Goal: Task Accomplishment & Management: Use online tool/utility

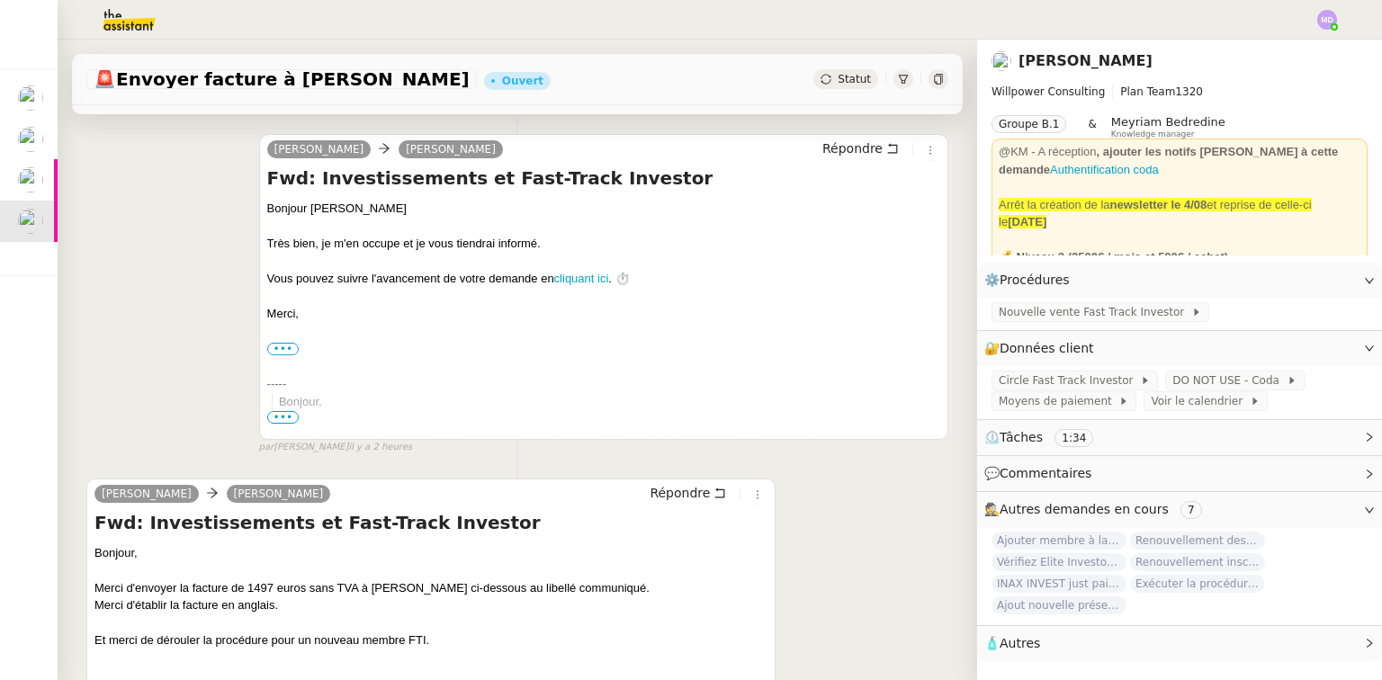
scroll to position [360, 0]
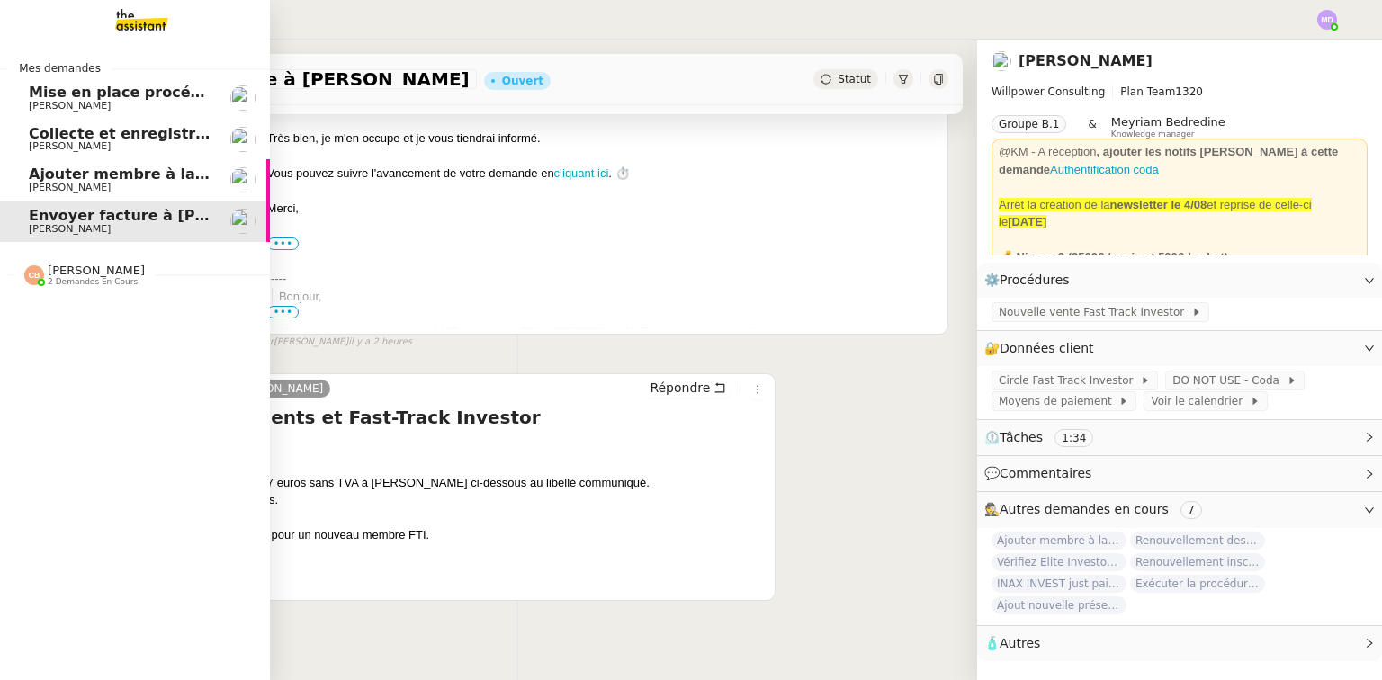
click at [35, 175] on span "Ajouter membre à la communauté UMento" at bounding box center [201, 174] width 345 height 17
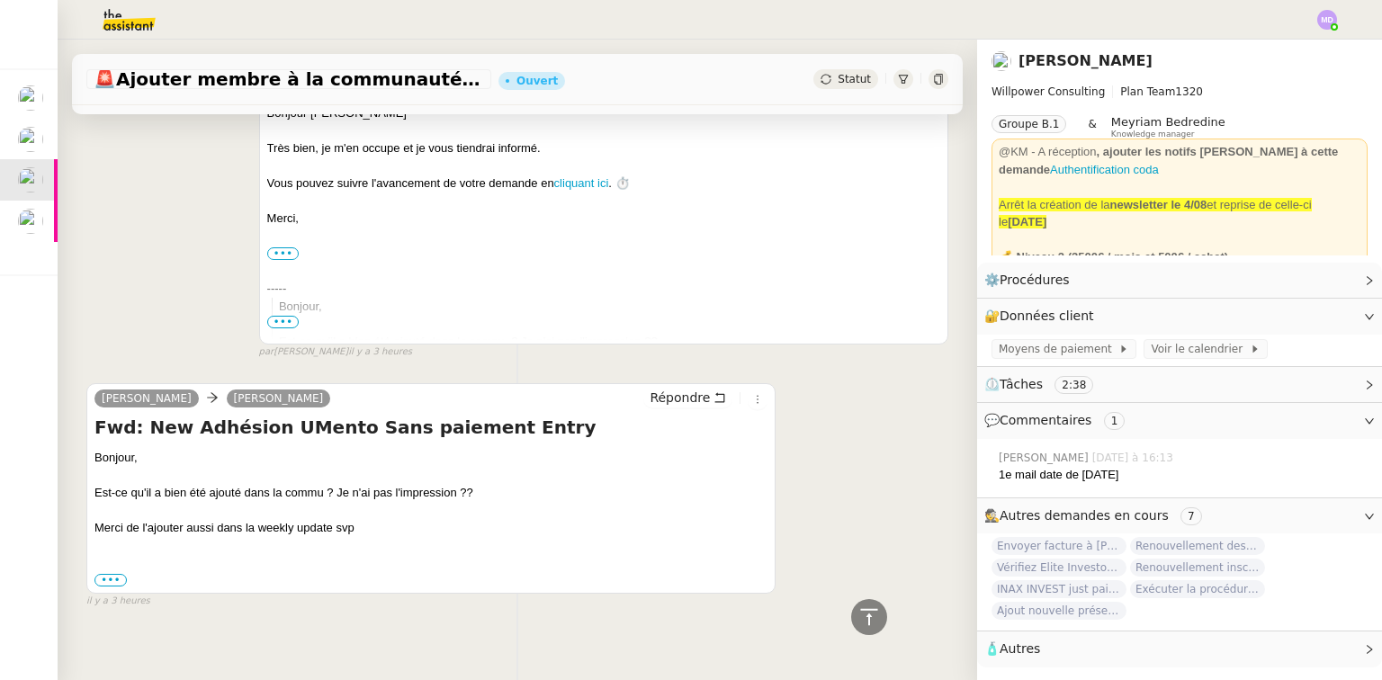
scroll to position [594, 0]
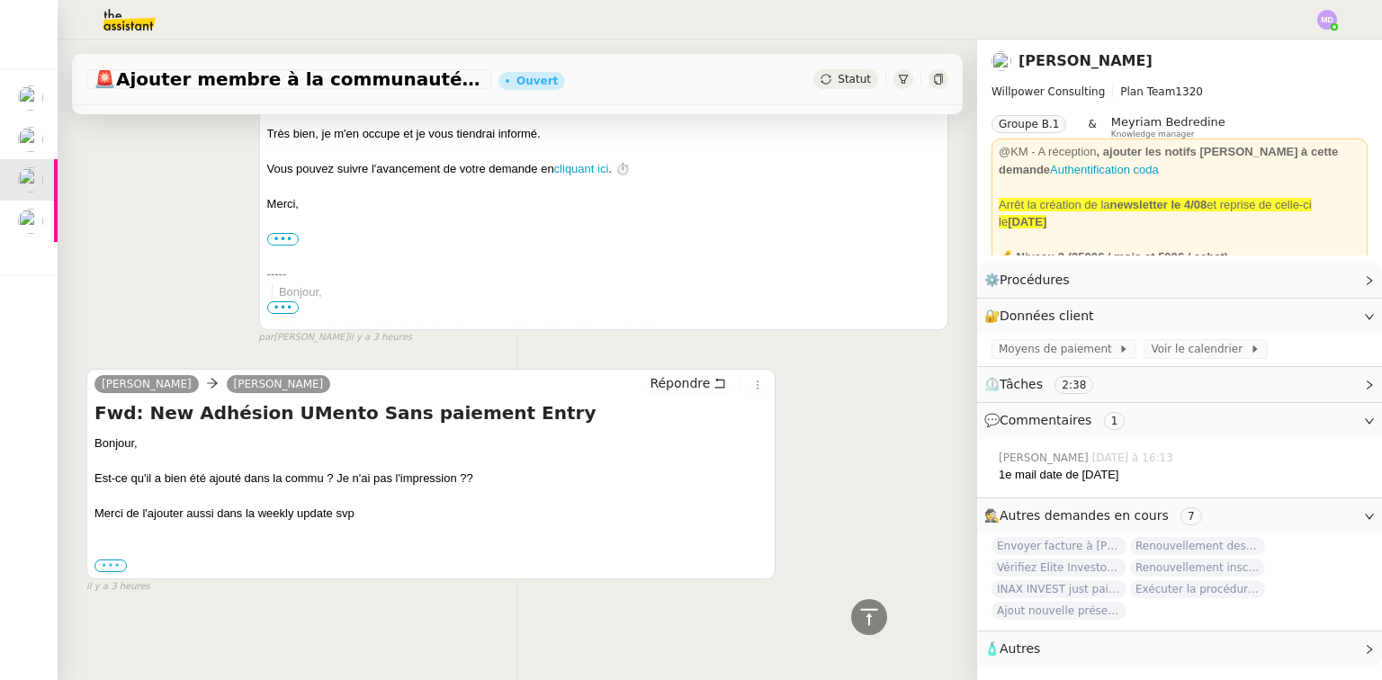
click at [110, 562] on label "•••" at bounding box center [110, 566] width 32 height 13
click at [0, 0] on input "•••" at bounding box center [0, 0] width 0 height 0
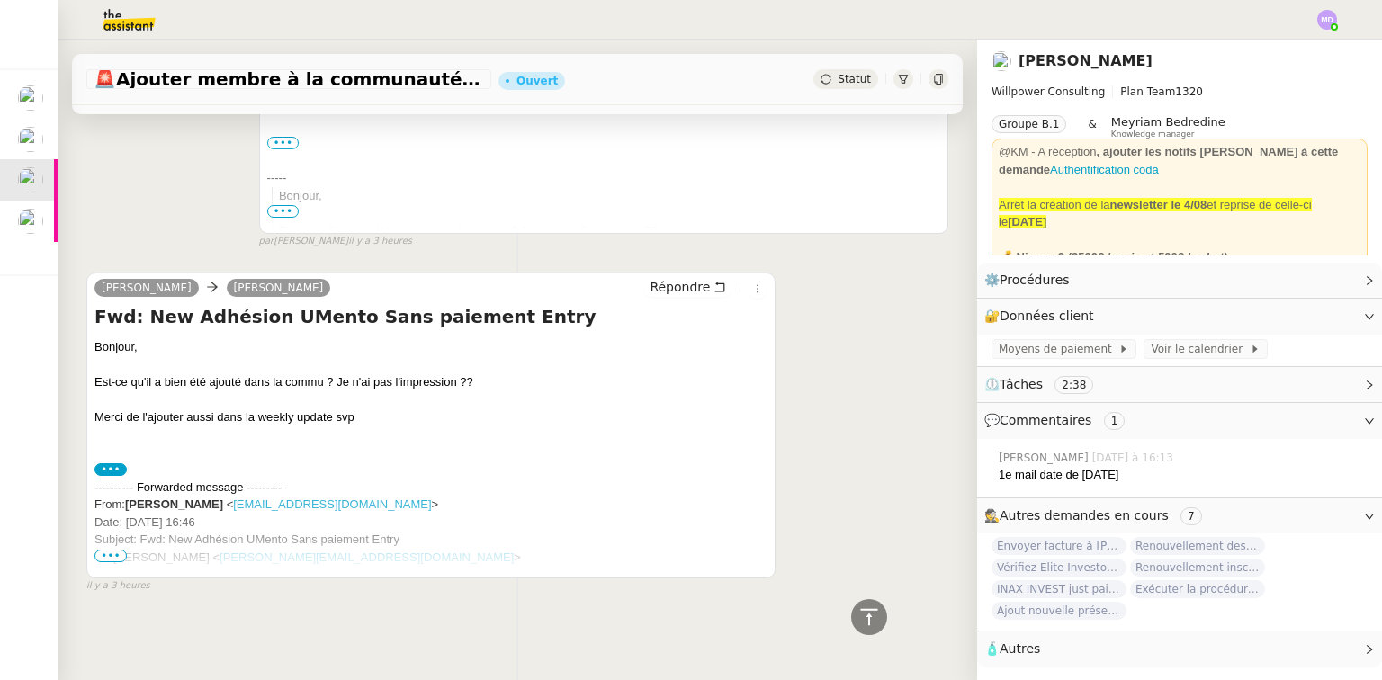
scroll to position [690, 0]
click at [112, 550] on span "•••" at bounding box center [110, 556] width 32 height 13
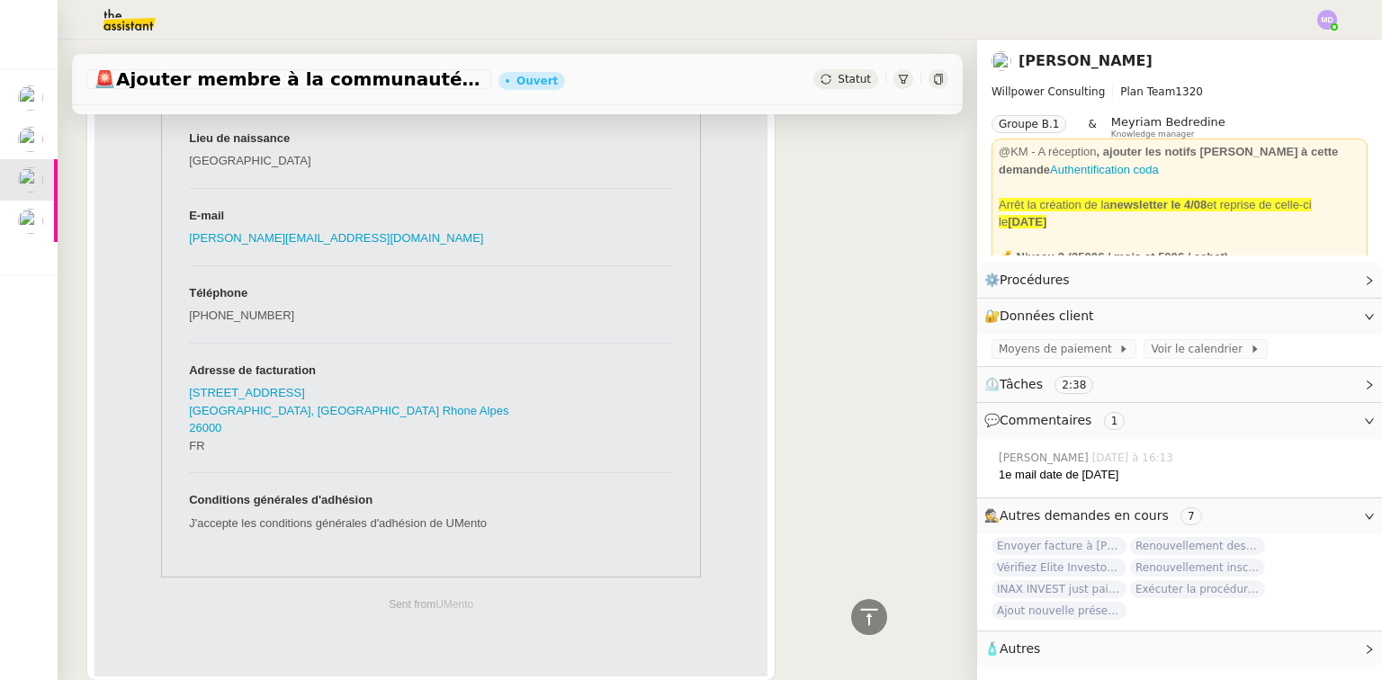
scroll to position [1857, 0]
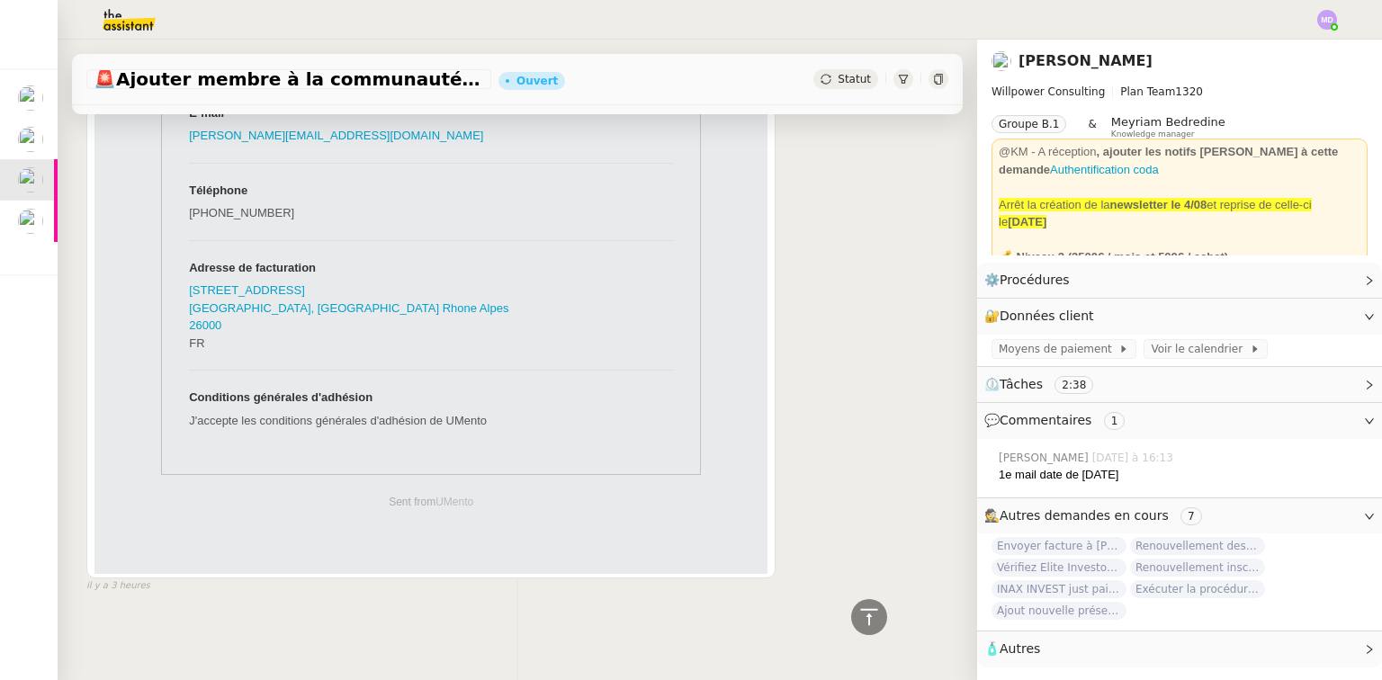
click at [134, 248] on td "Qui êtes vous ? [PERSON_NAME] Nom de votre entreprise JMD CAPITAL [GEOGRAPHIC_D…" at bounding box center [430, 92] width 673 height 966
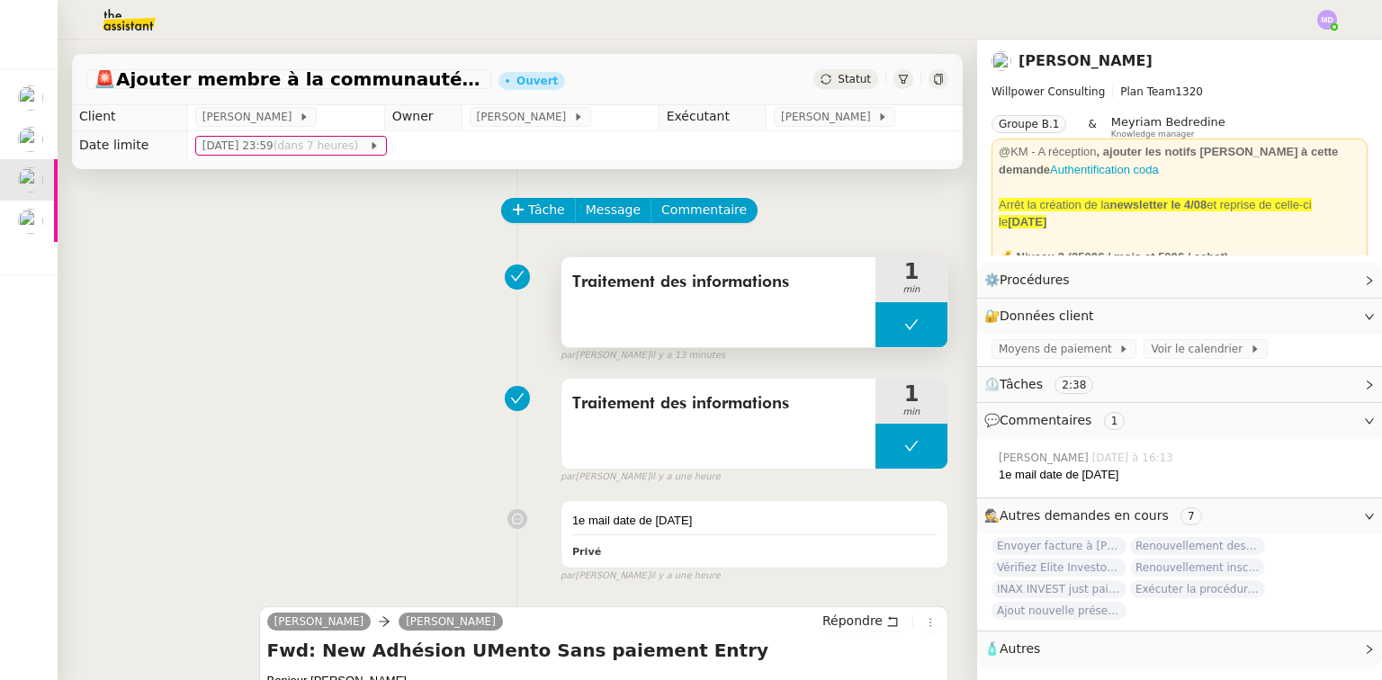
scroll to position [0, 0]
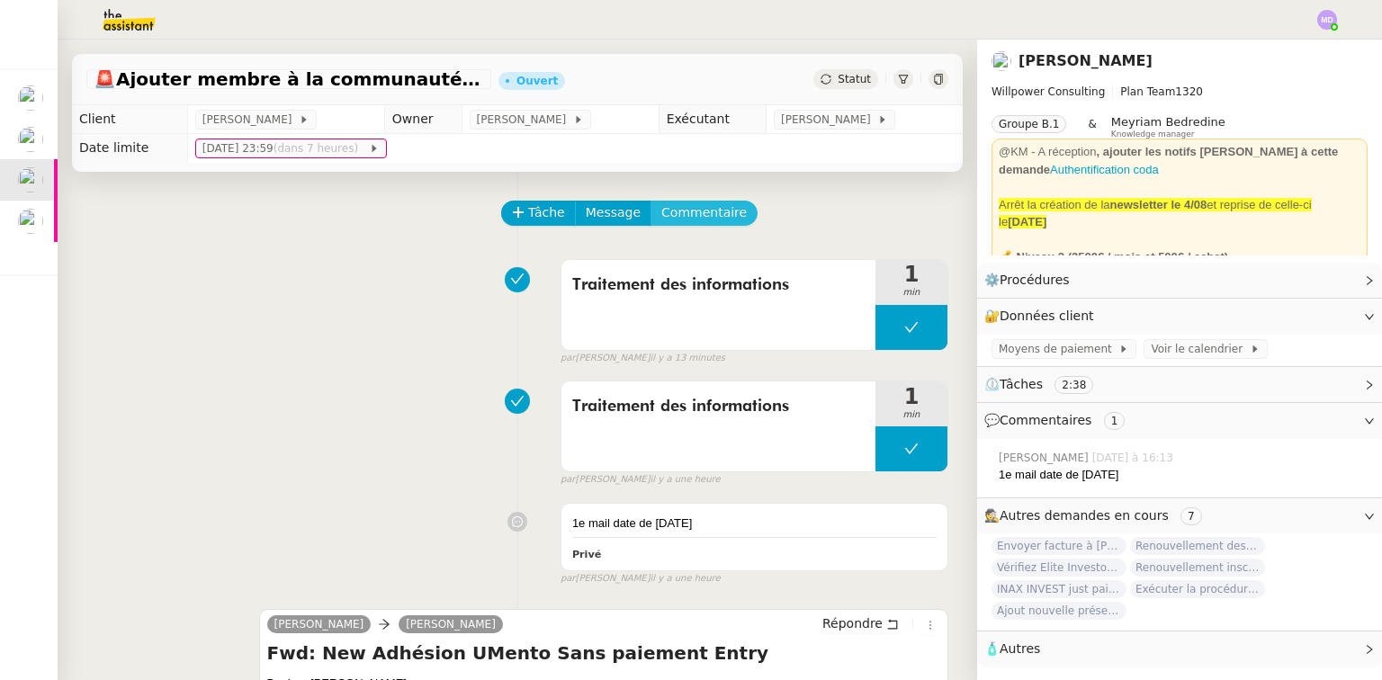
click at [653, 227] on div "Tâche Message Commentaire" at bounding box center [725, 222] width 445 height 43
click at [662, 222] on span "Commentaire" at bounding box center [703, 212] width 85 height 21
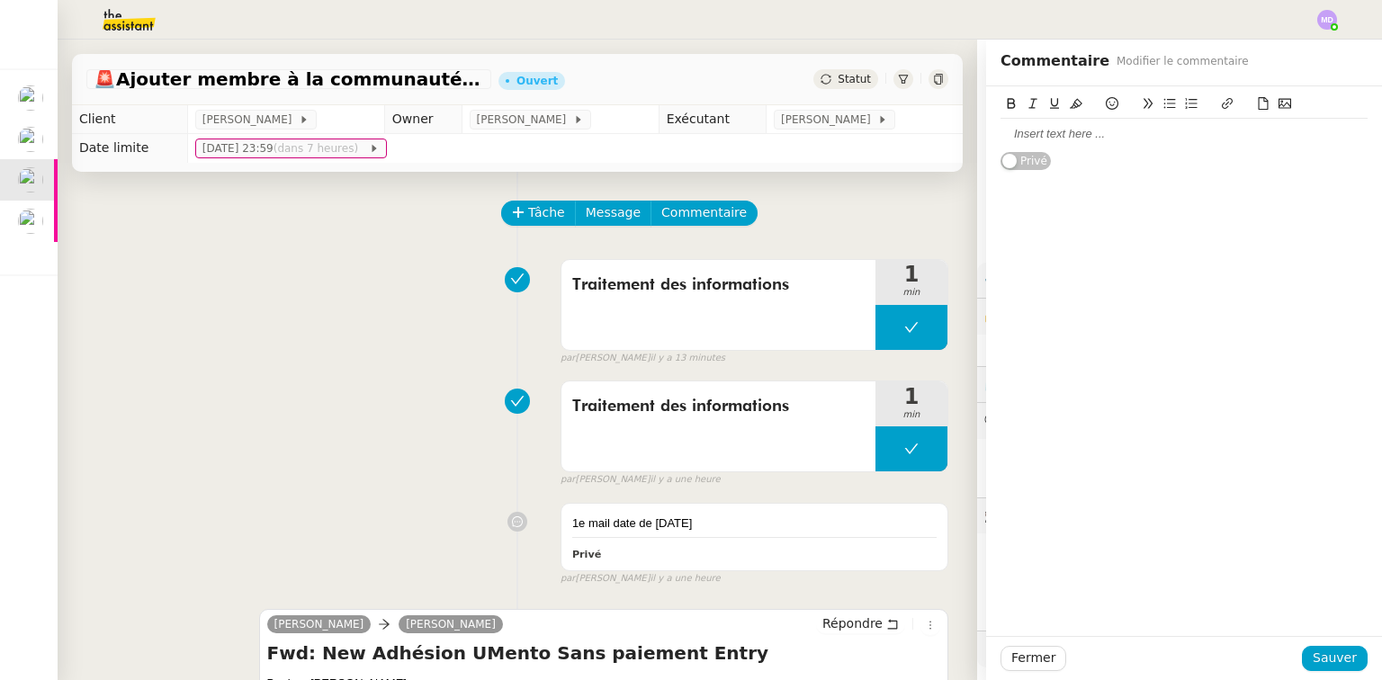
click at [1061, 127] on div at bounding box center [1183, 134] width 367 height 16
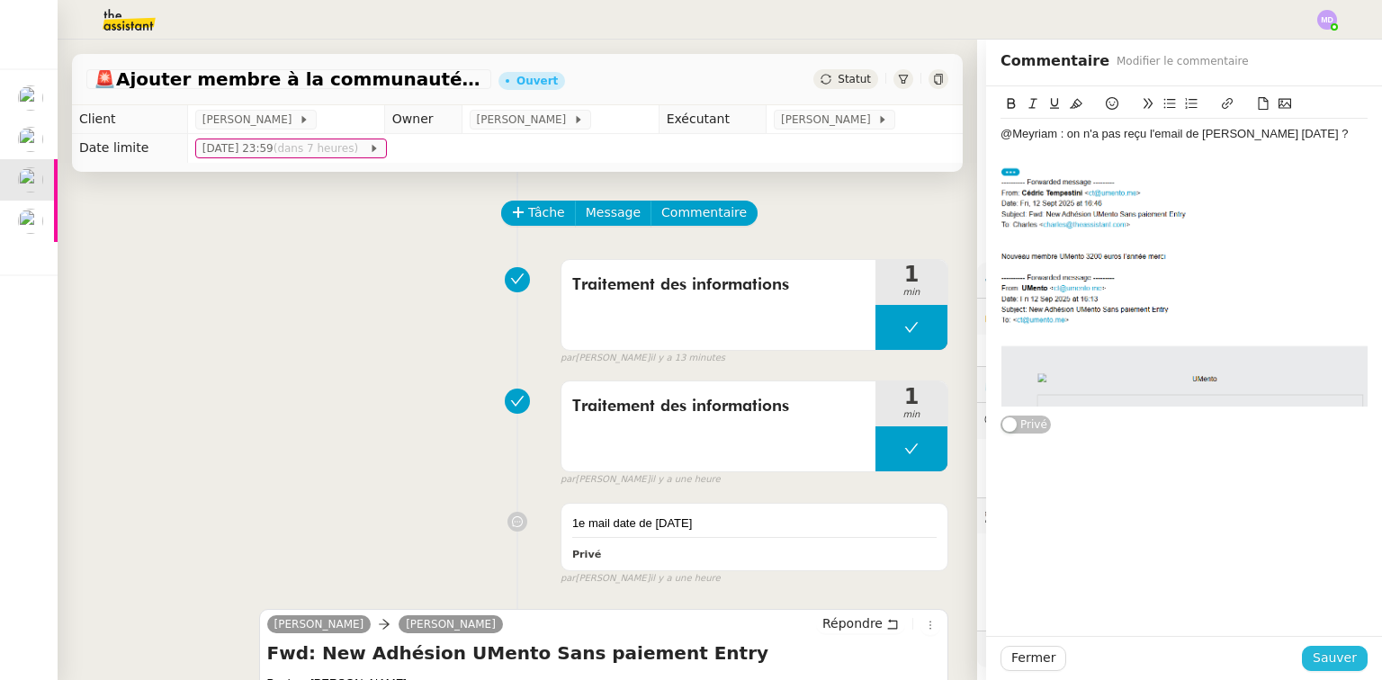
click at [1328, 654] on span "Sauver" at bounding box center [1334, 658] width 44 height 21
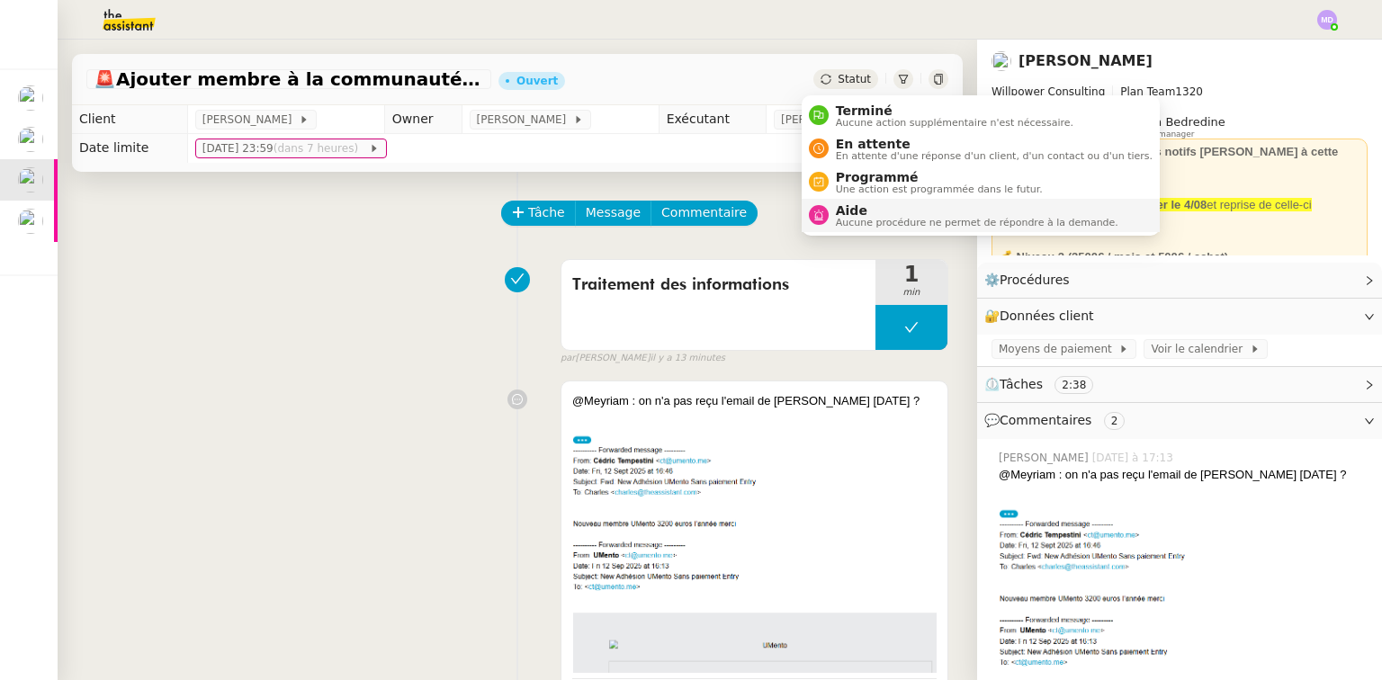
click at [860, 209] on span "Aide" at bounding box center [977, 210] width 282 height 14
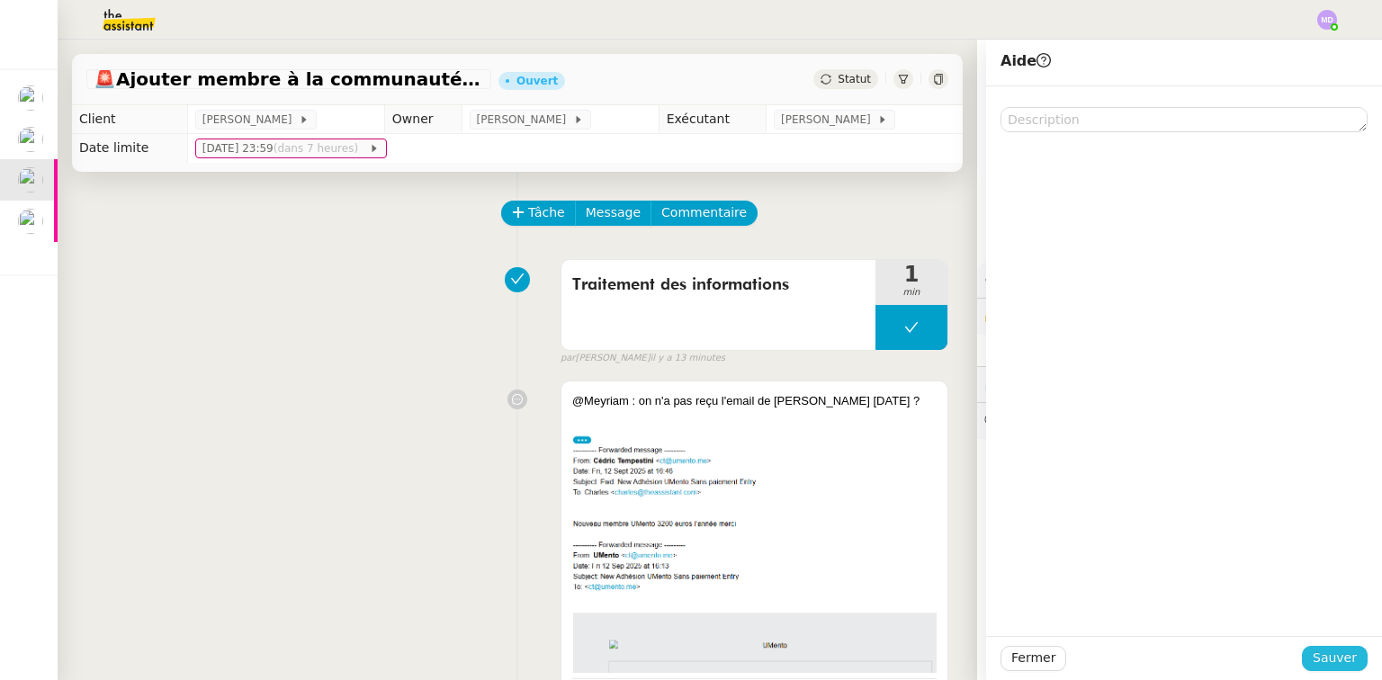
click at [1344, 669] on button "Sauver" at bounding box center [1335, 658] width 66 height 25
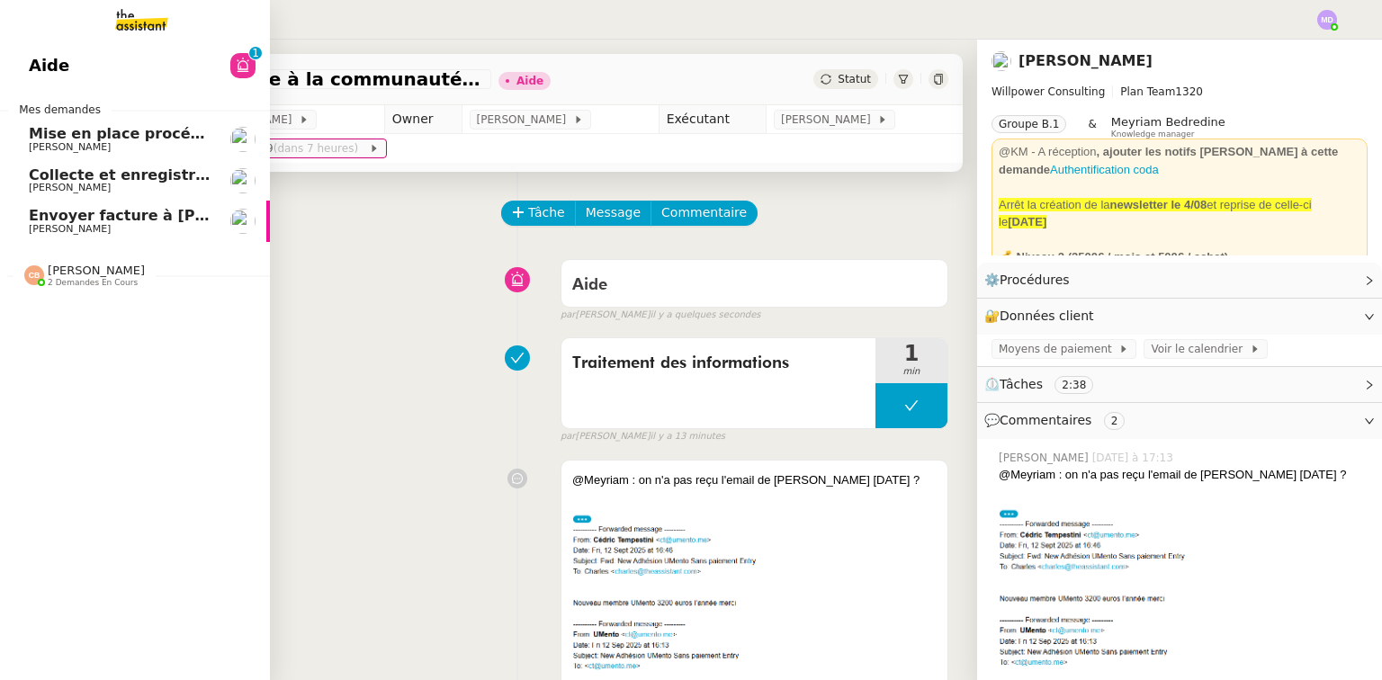
click at [127, 219] on span "Envoyer facture à [PERSON_NAME]" at bounding box center [170, 215] width 282 height 17
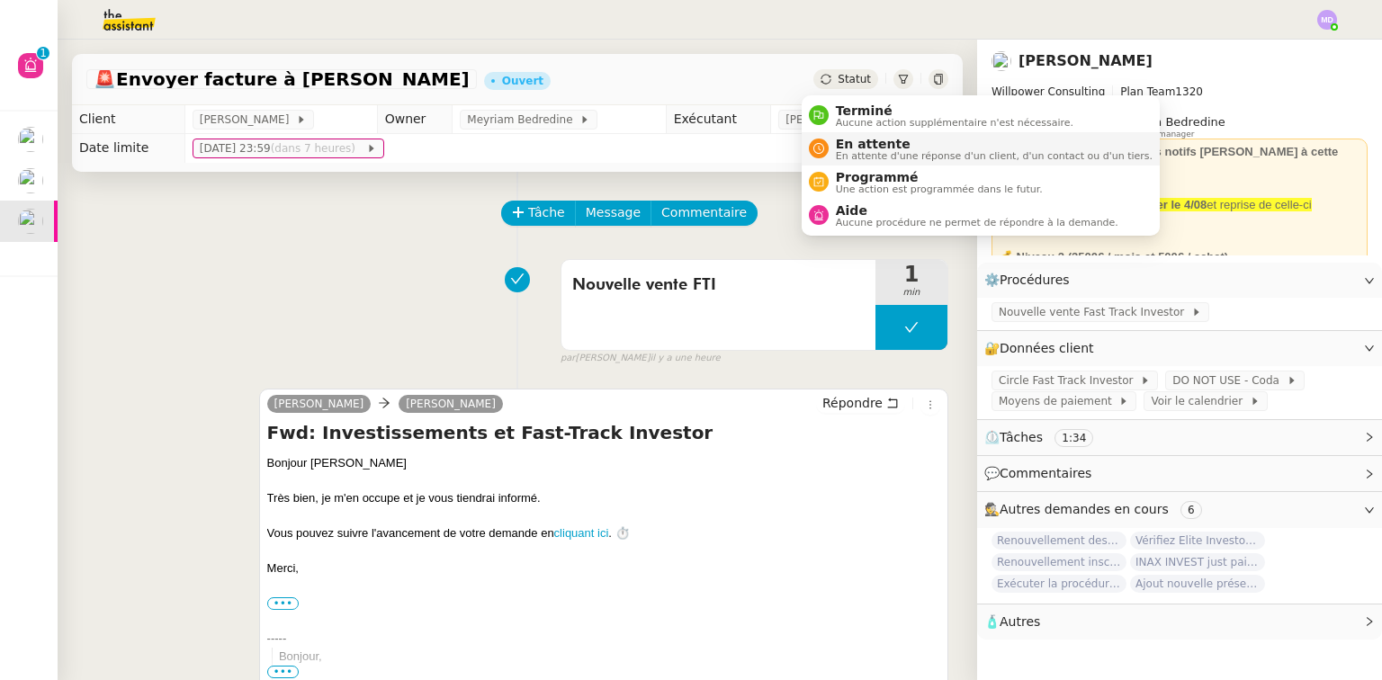
click at [849, 137] on span "En attente" at bounding box center [994, 144] width 317 height 14
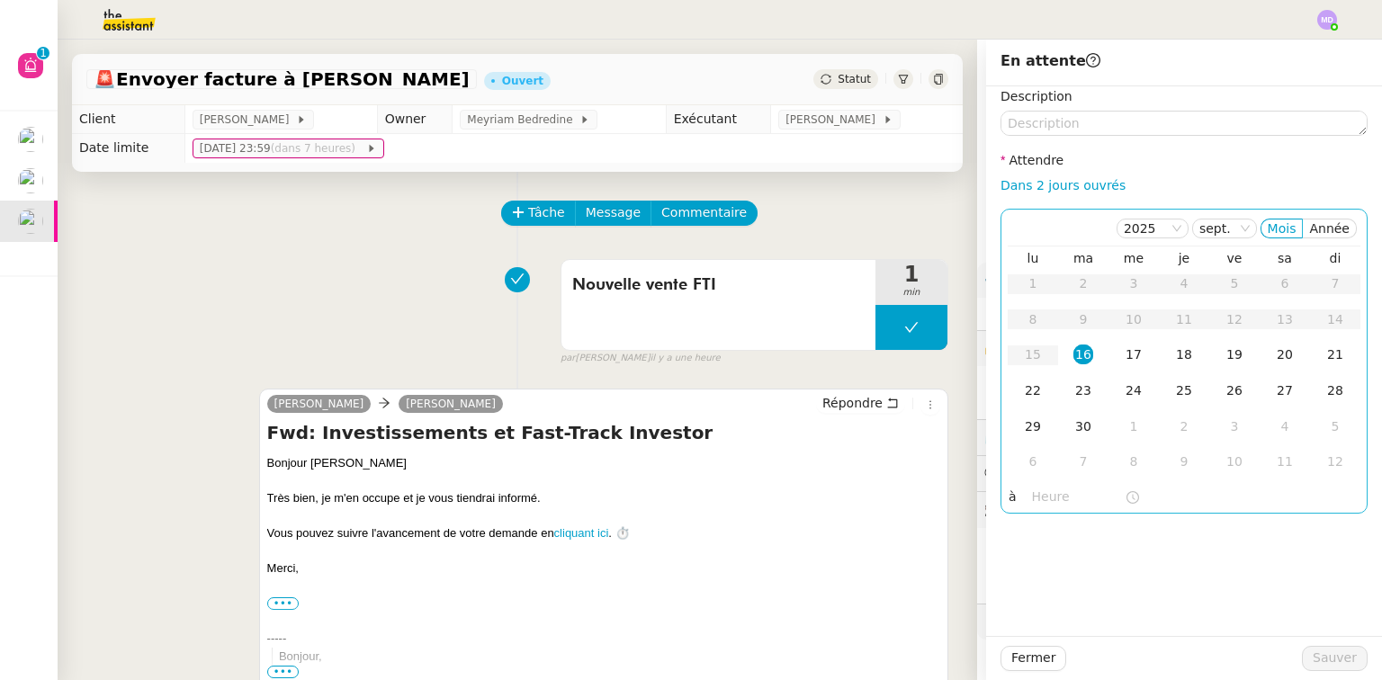
drag, startPoint x: 1029, startPoint y: 180, endPoint x: 1093, endPoint y: 278, distance: 117.0
click at [1029, 181] on link "Dans 2 jours ouvrés" at bounding box center [1062, 185] width 125 height 14
type input "07:00"
click at [1124, 356] on div "17" at bounding box center [1134, 355] width 20 height 20
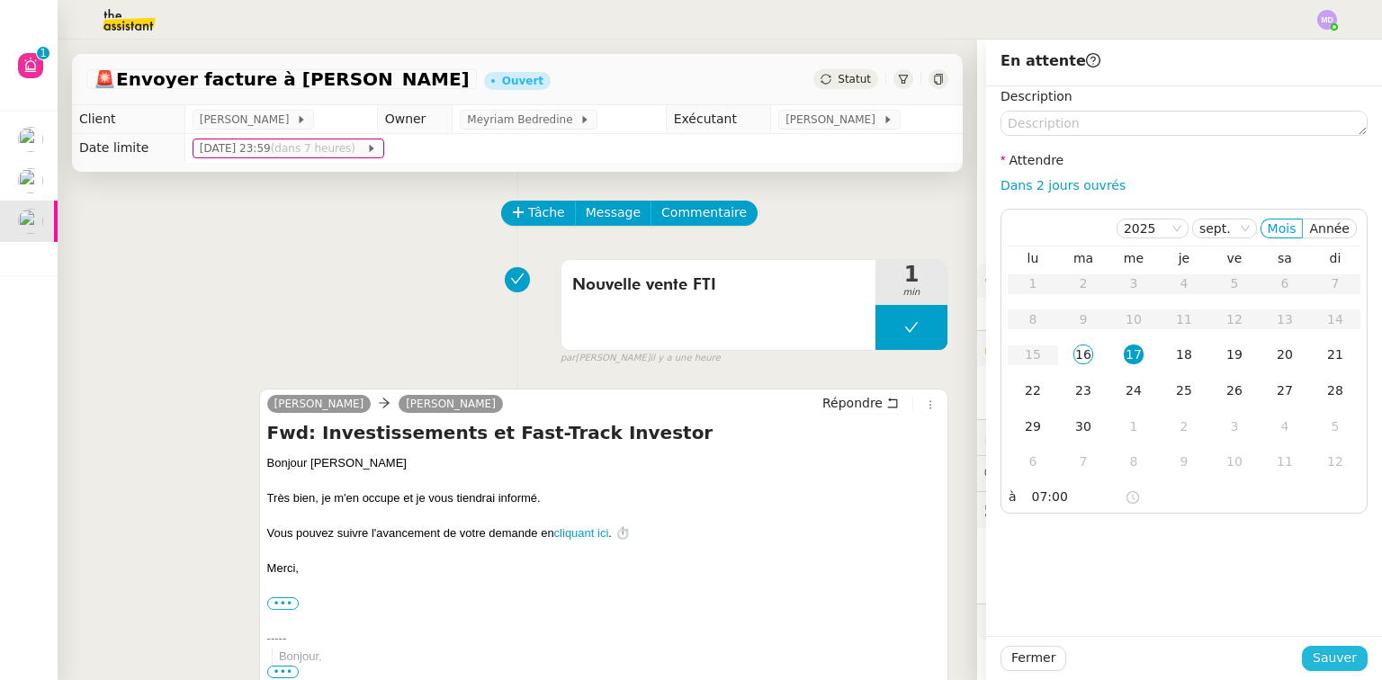
click at [1319, 655] on span "Sauver" at bounding box center [1334, 658] width 44 height 21
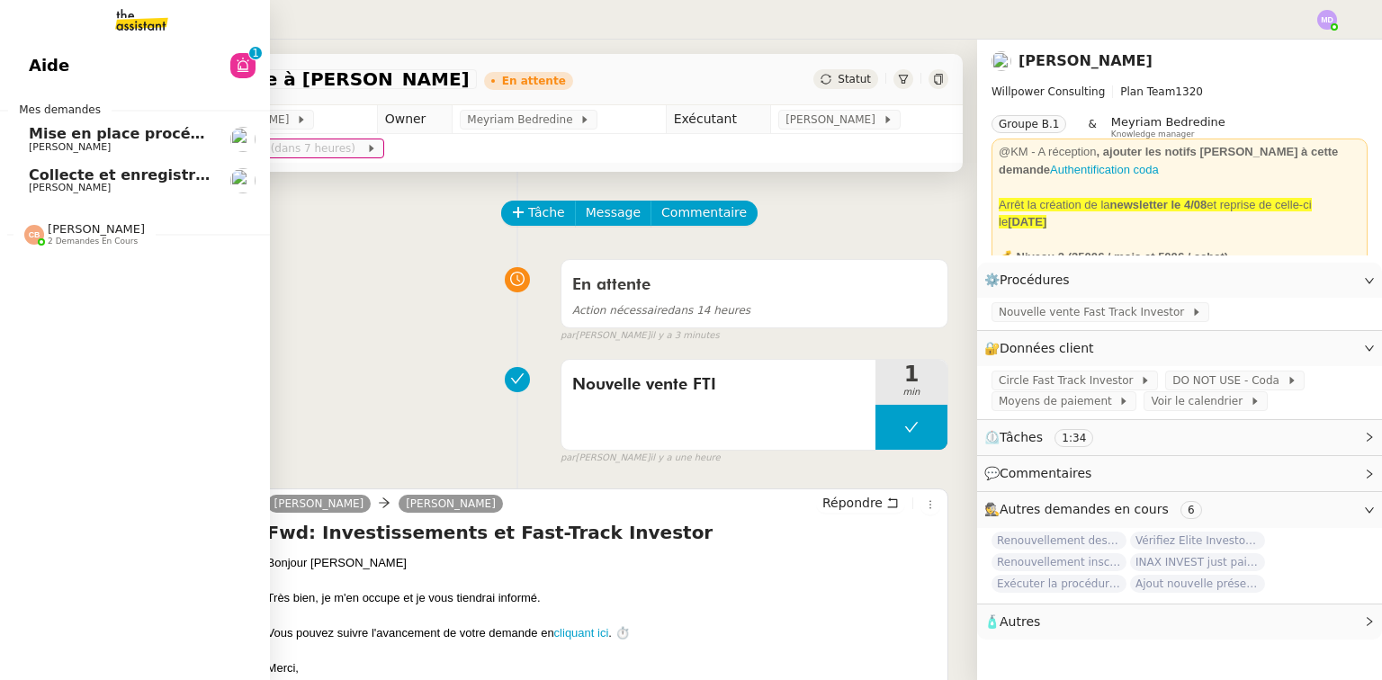
click at [36, 175] on span "Collecte et enregistrement des relevés bancaires et relevés de cartes bancaires…" at bounding box center [428, 174] width 799 height 17
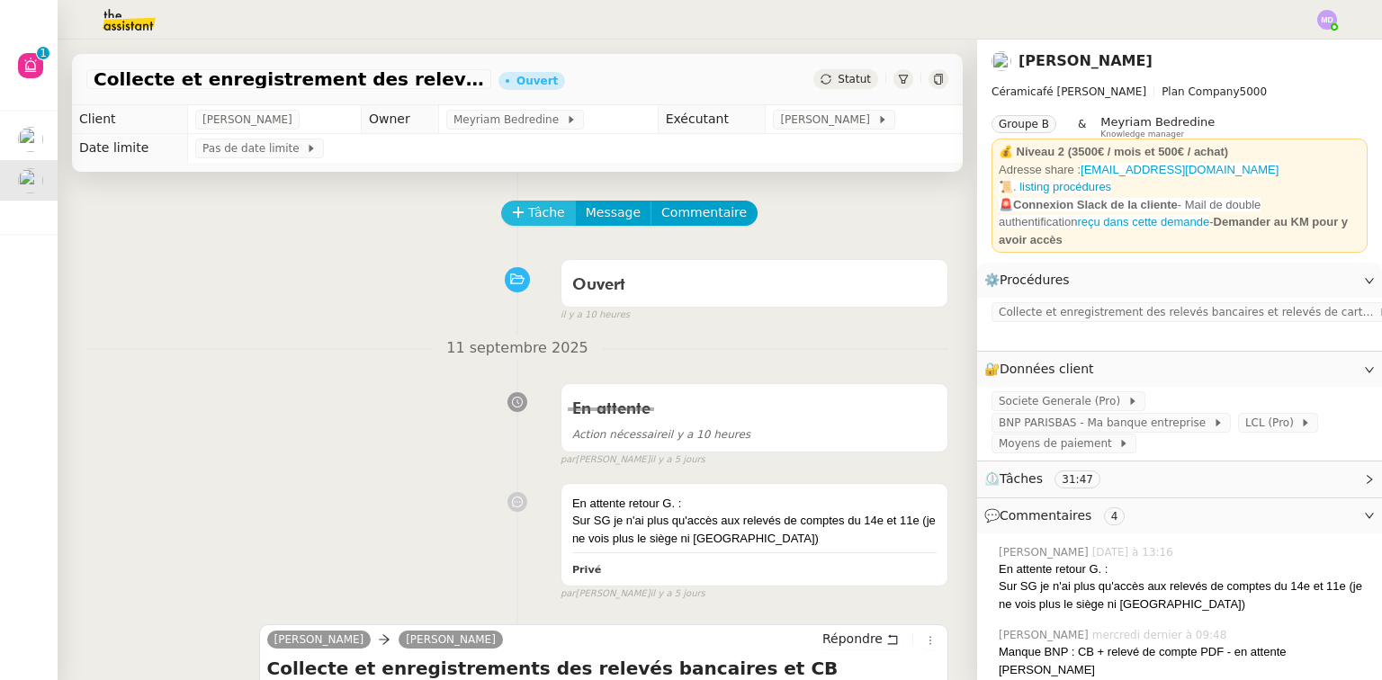
click at [512, 214] on icon at bounding box center [518, 212] width 13 height 13
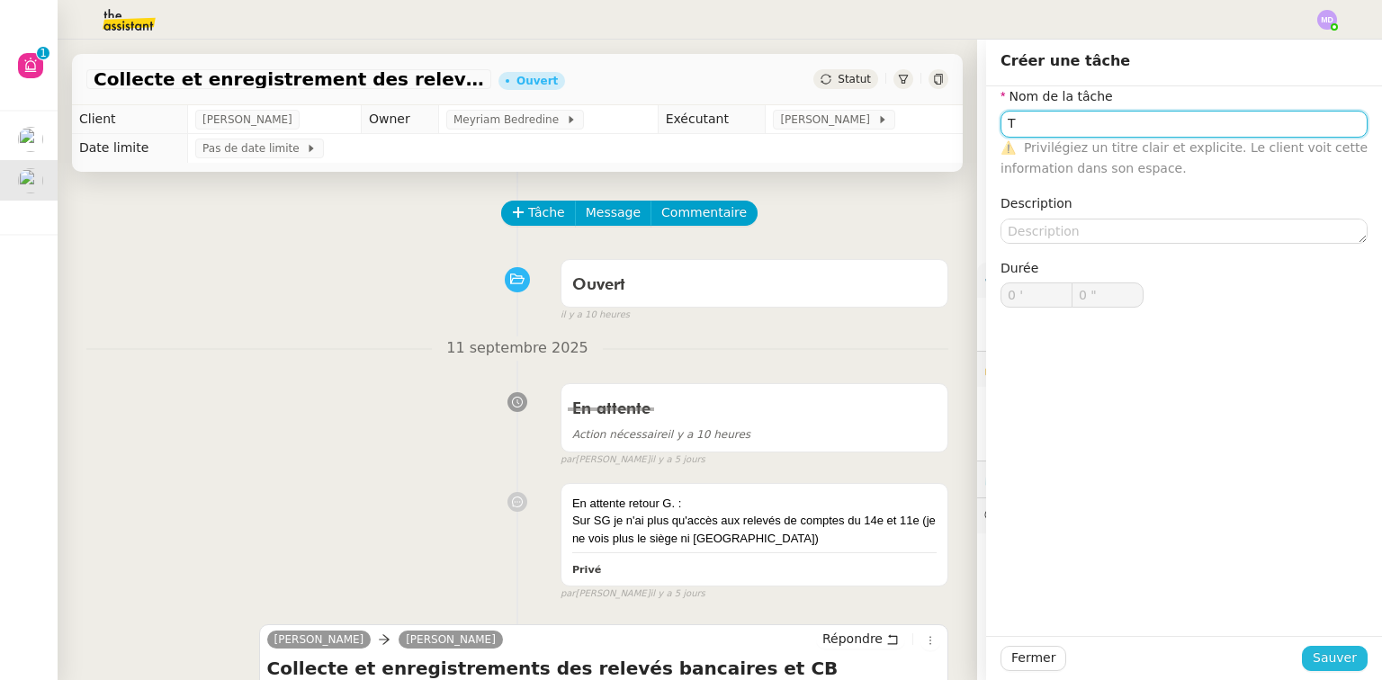
type input "T"
click at [1321, 650] on span "Sauver" at bounding box center [1334, 658] width 44 height 21
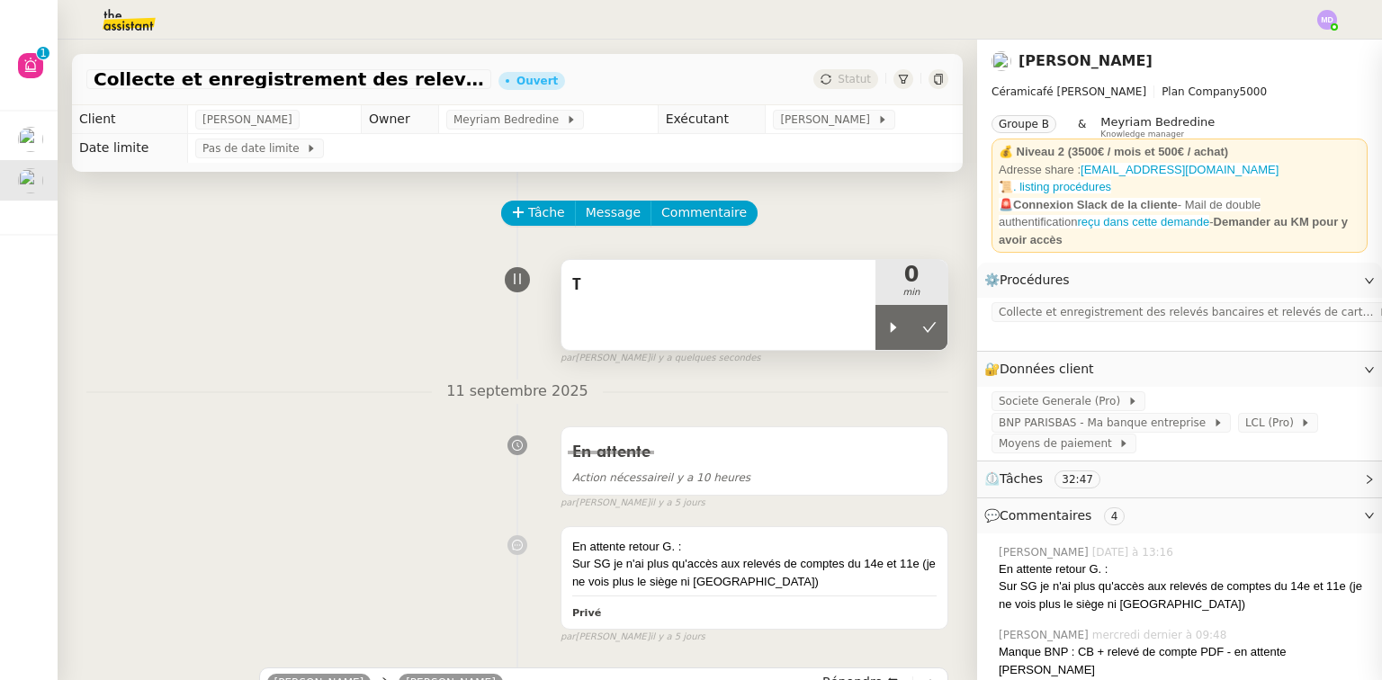
drag, startPoint x: 879, startPoint y: 342, endPoint x: 832, endPoint y: 331, distance: 48.0
click at [876, 342] on div at bounding box center [893, 327] width 36 height 45
click at [779, 320] on div "T" at bounding box center [718, 305] width 314 height 90
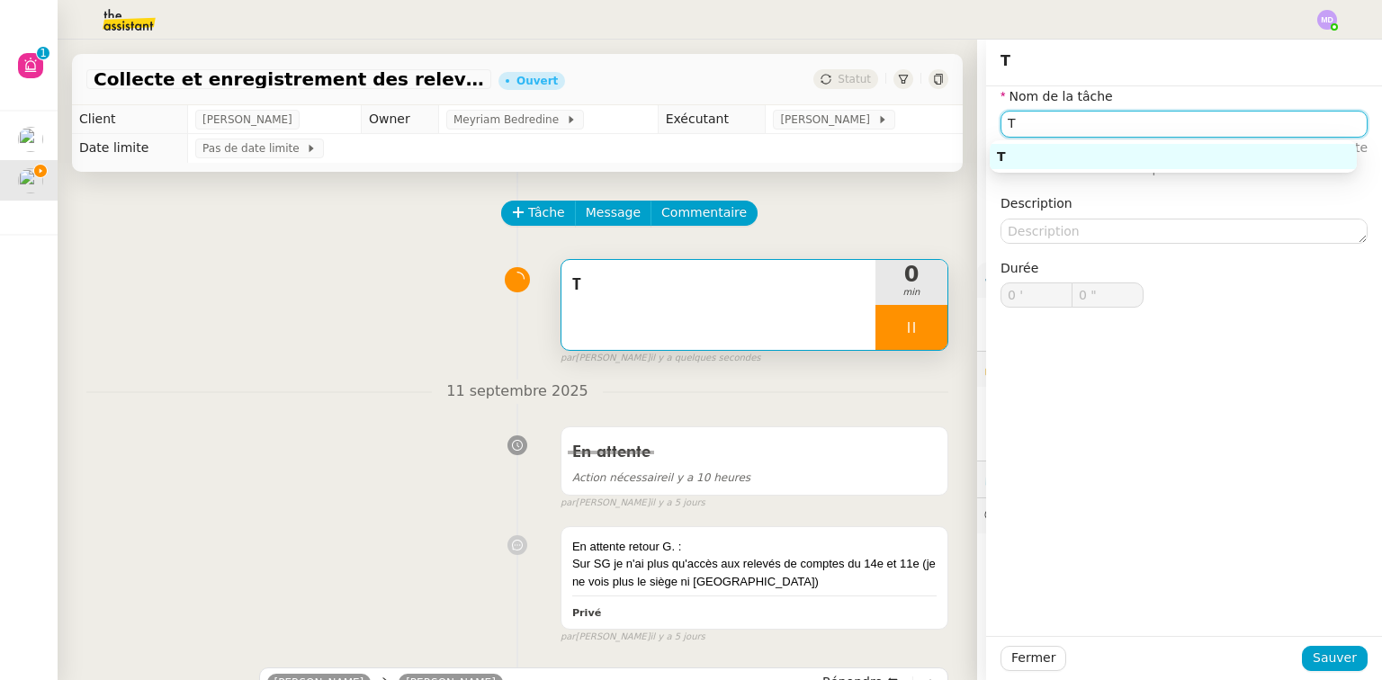
click at [1141, 126] on input "T" at bounding box center [1183, 124] width 367 height 26
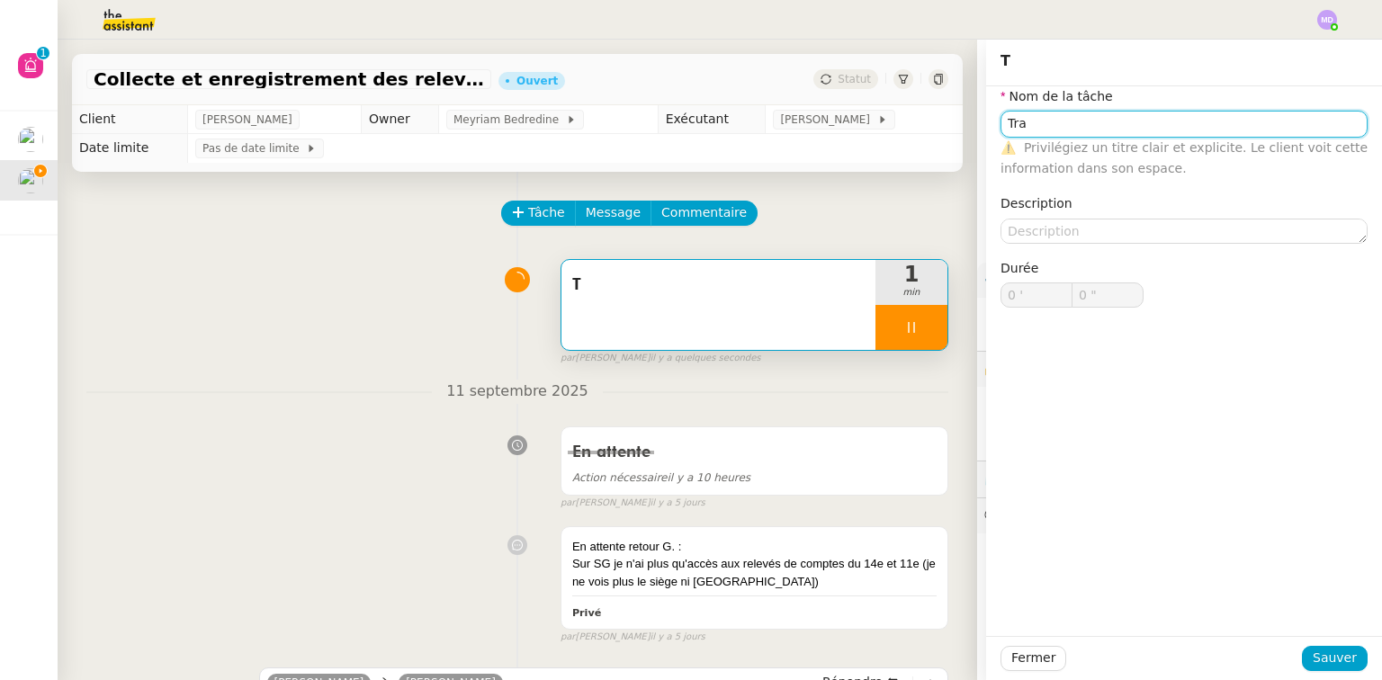
type input "Tran"
type input "1 ""
type input "Transmission"
type input "2 ""
type input "Transmission d'informatio"
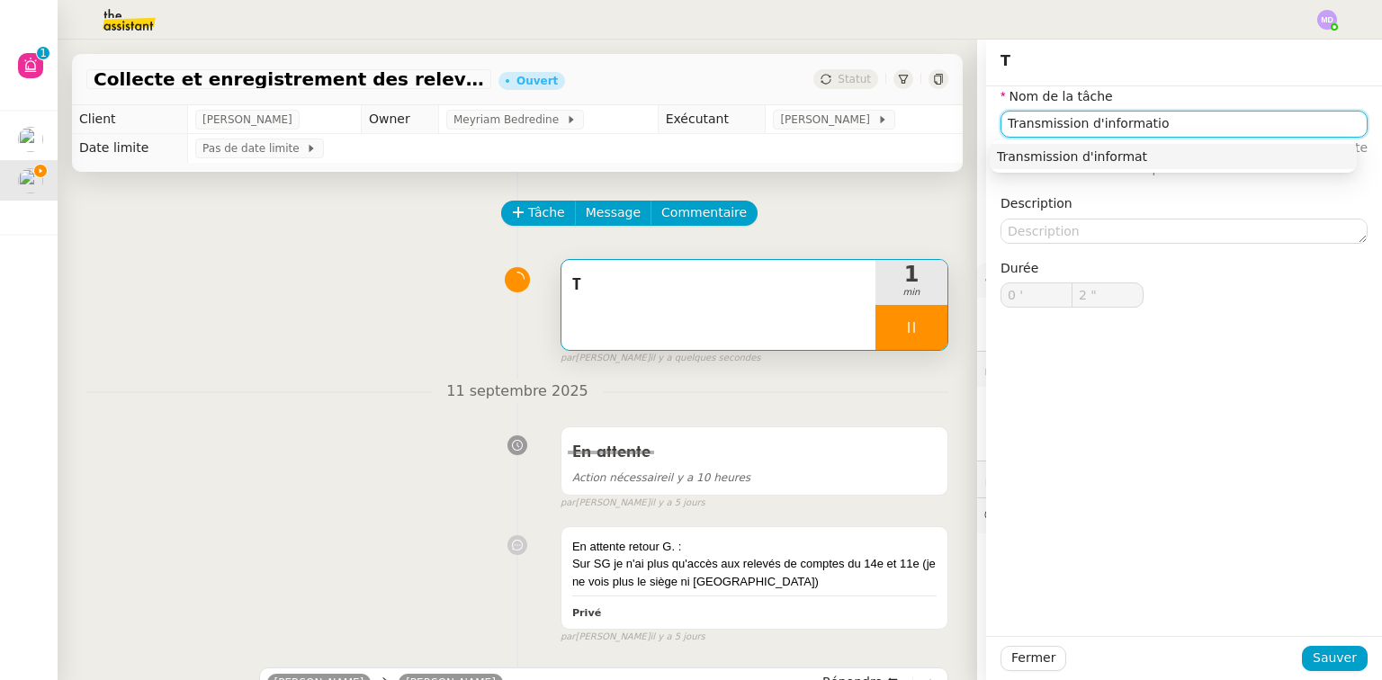
type input "3 ""
type input "Transmission d'informations"
type input "4 ""
type input "Transmission d'informations"
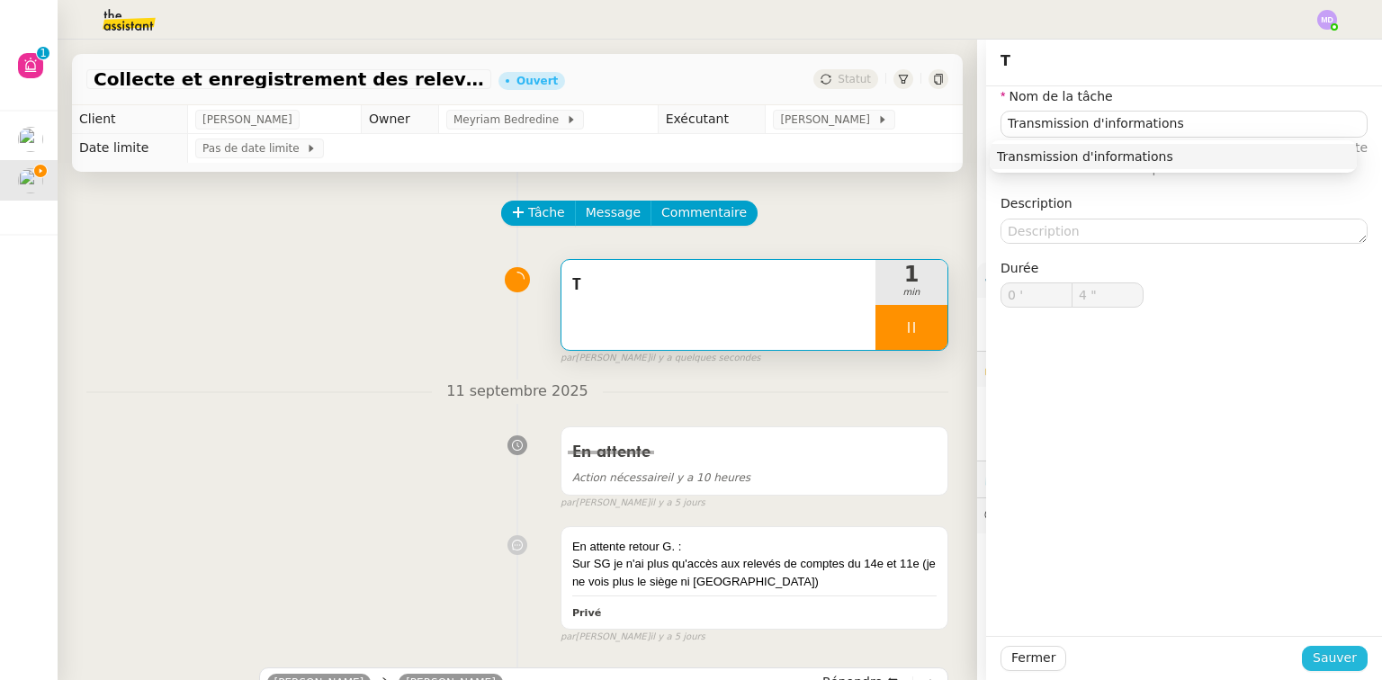
click at [1323, 666] on span "Sauver" at bounding box center [1334, 658] width 44 height 21
type input "5 ""
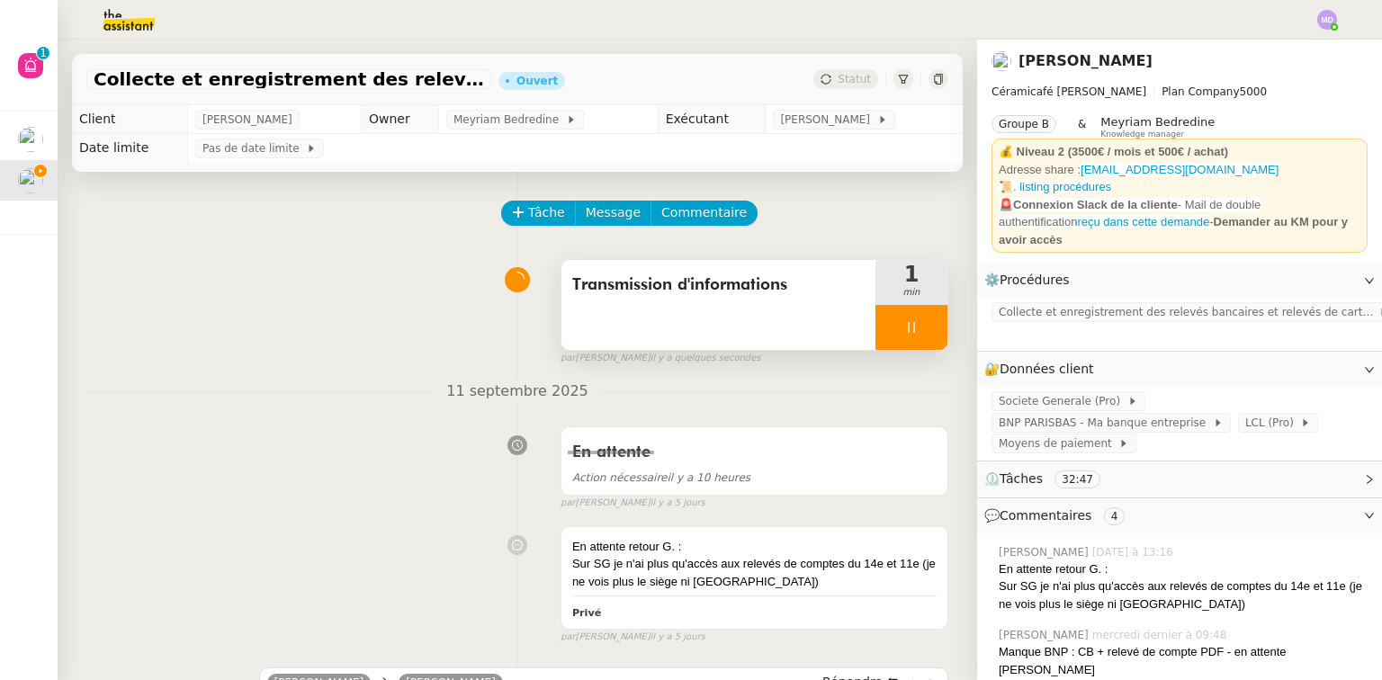
click at [889, 339] on div at bounding box center [911, 327] width 72 height 45
click at [922, 333] on icon at bounding box center [929, 327] width 14 height 14
